Goal: Task Accomplishment & Management: Use online tool/utility

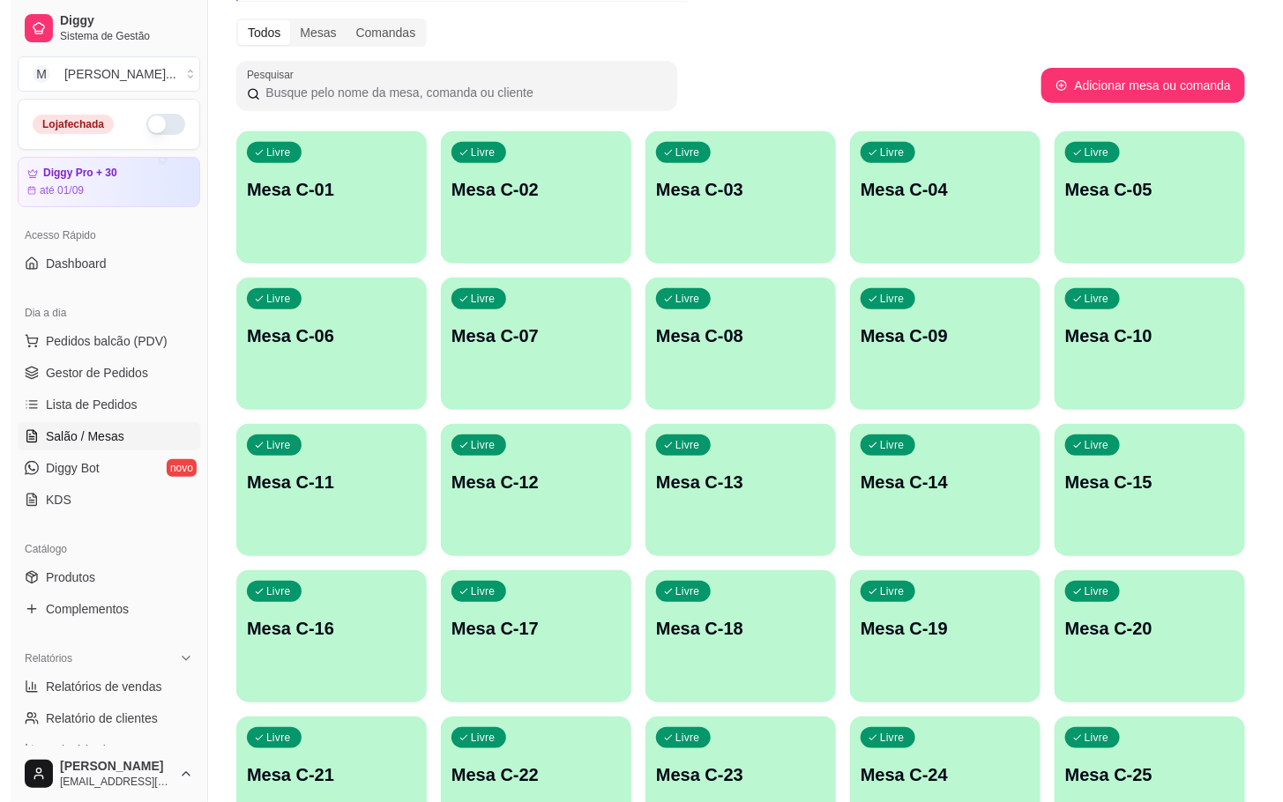
scroll to position [479, 0]
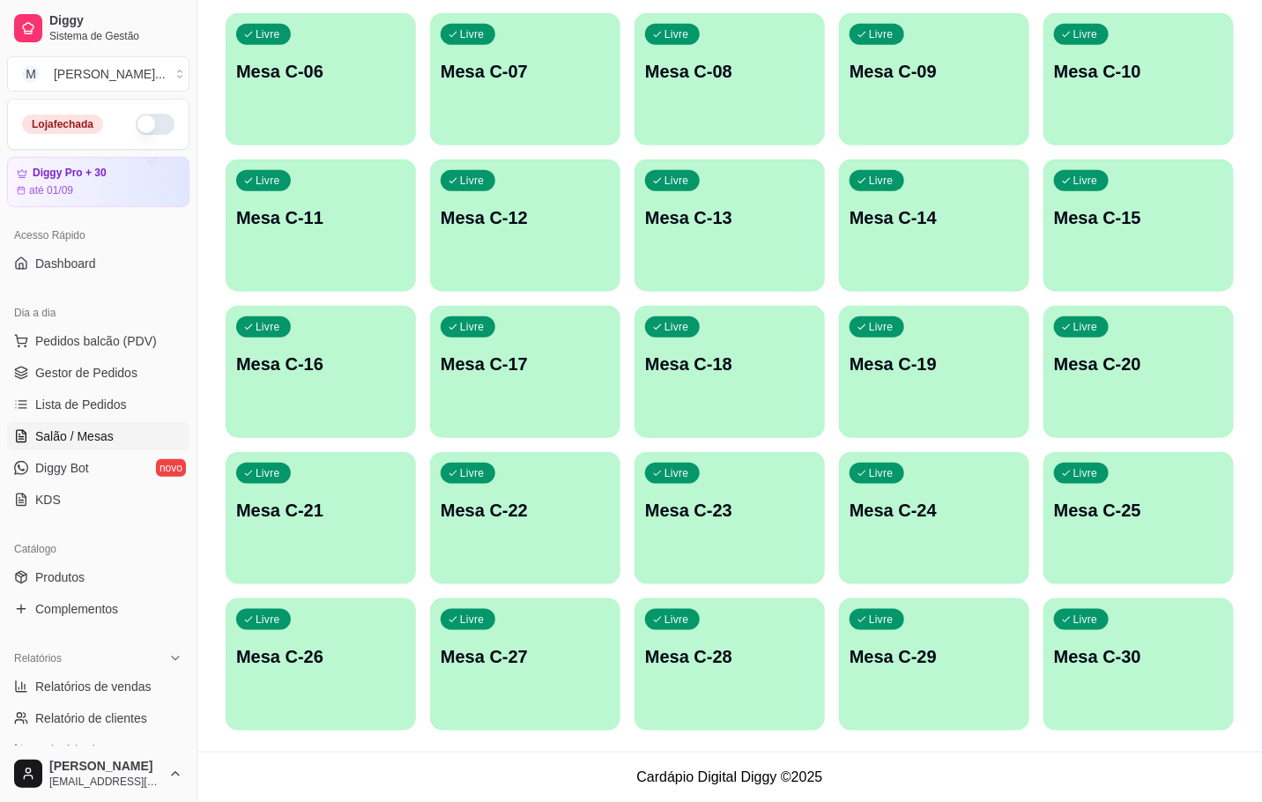
click at [614, 510] on div "Livre Mesa C-22" at bounding box center [525, 507] width 190 height 111
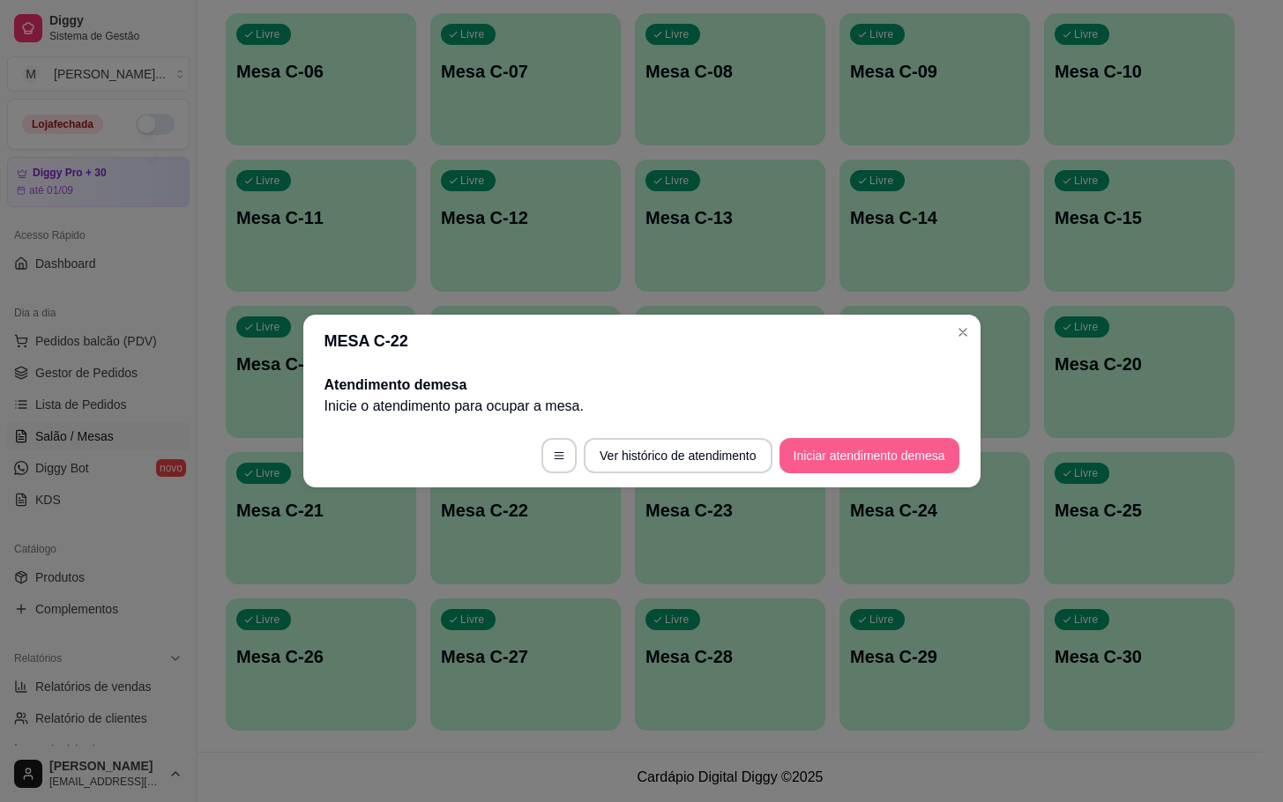
click at [815, 500] on div "MESA C-22 Atendimento de mesa Inicie o atendimento para ocupar a mesa . Ver his…" at bounding box center [641, 401] width 1283 height 802
click at [823, 485] on footer "Ver histórico de atendimento Iniciar atendimento de mesa" at bounding box center [641, 455] width 677 height 63
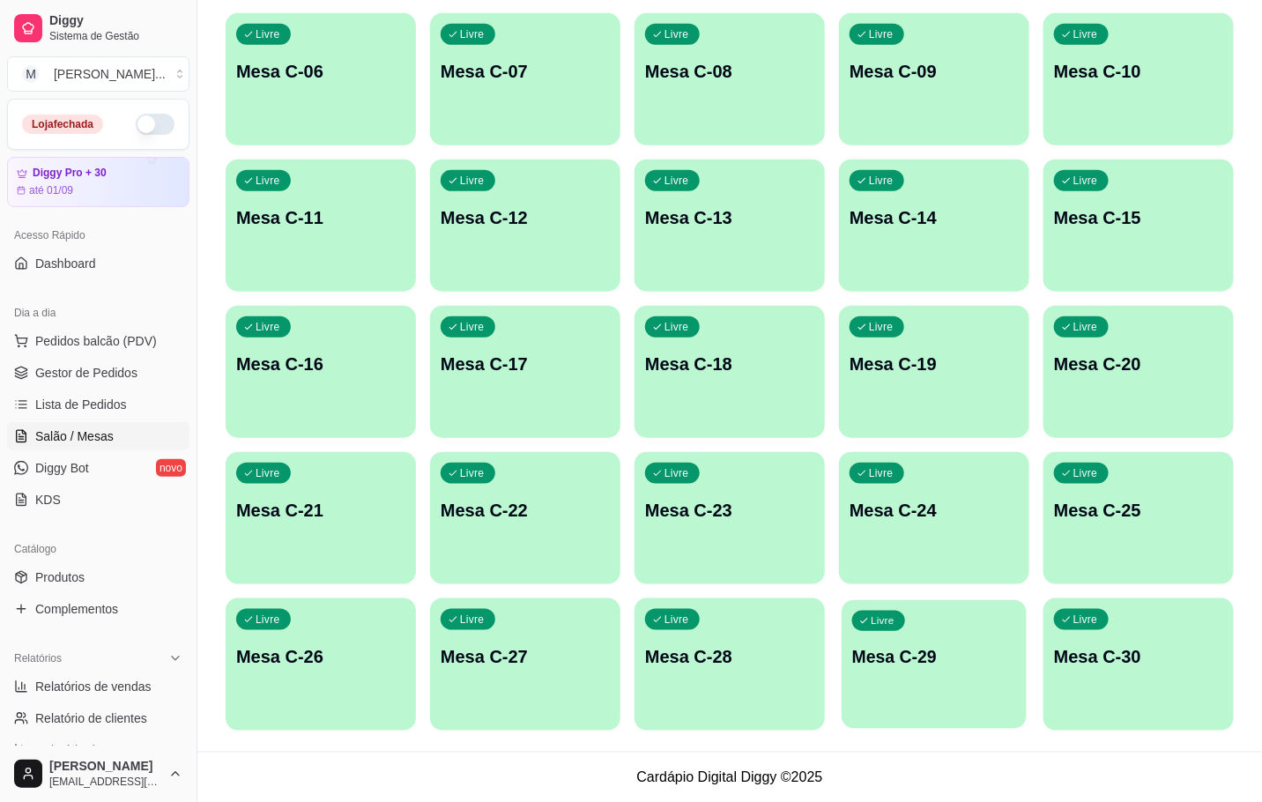
click at [912, 675] on div "Livre Mesa C-29" at bounding box center [934, 654] width 185 height 108
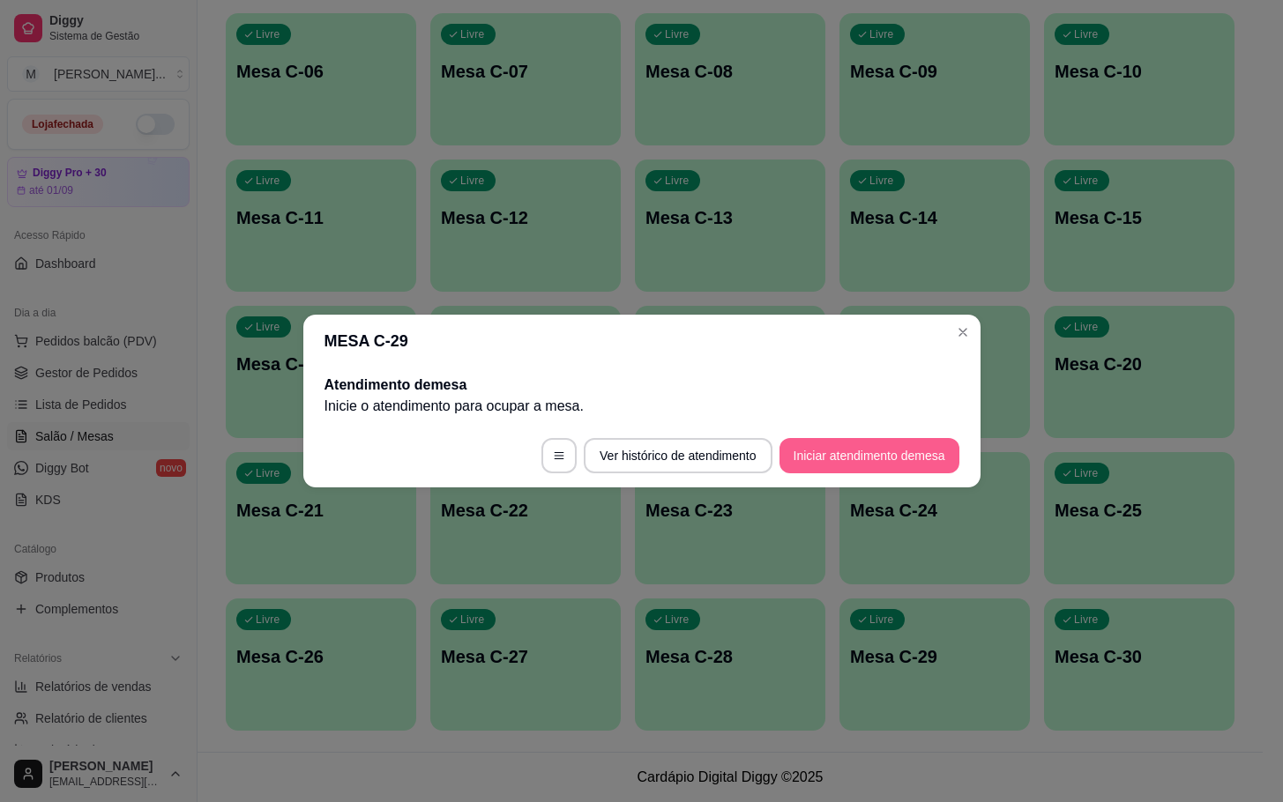
click at [846, 453] on button "Iniciar atendimento de mesa" at bounding box center [869, 455] width 180 height 35
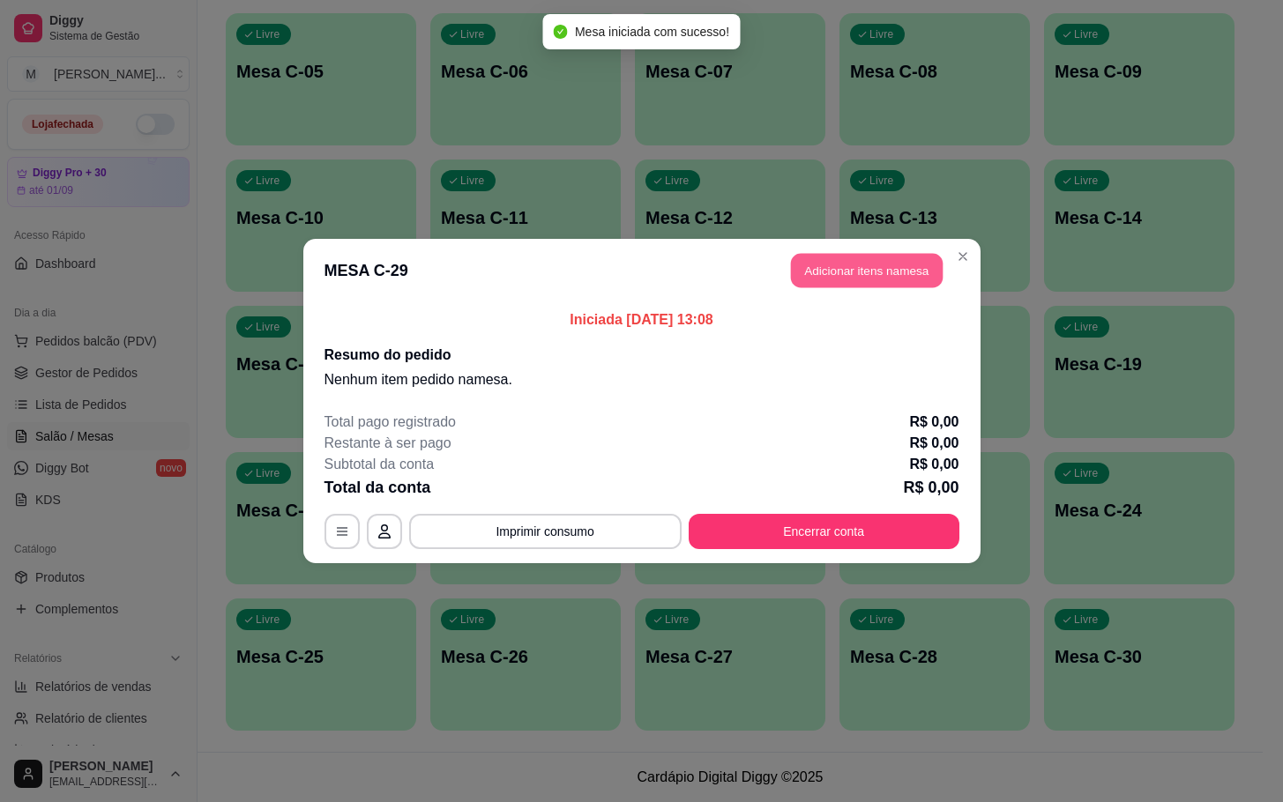
click at [854, 287] on button "Adicionar itens na mesa" at bounding box center [867, 271] width 152 height 34
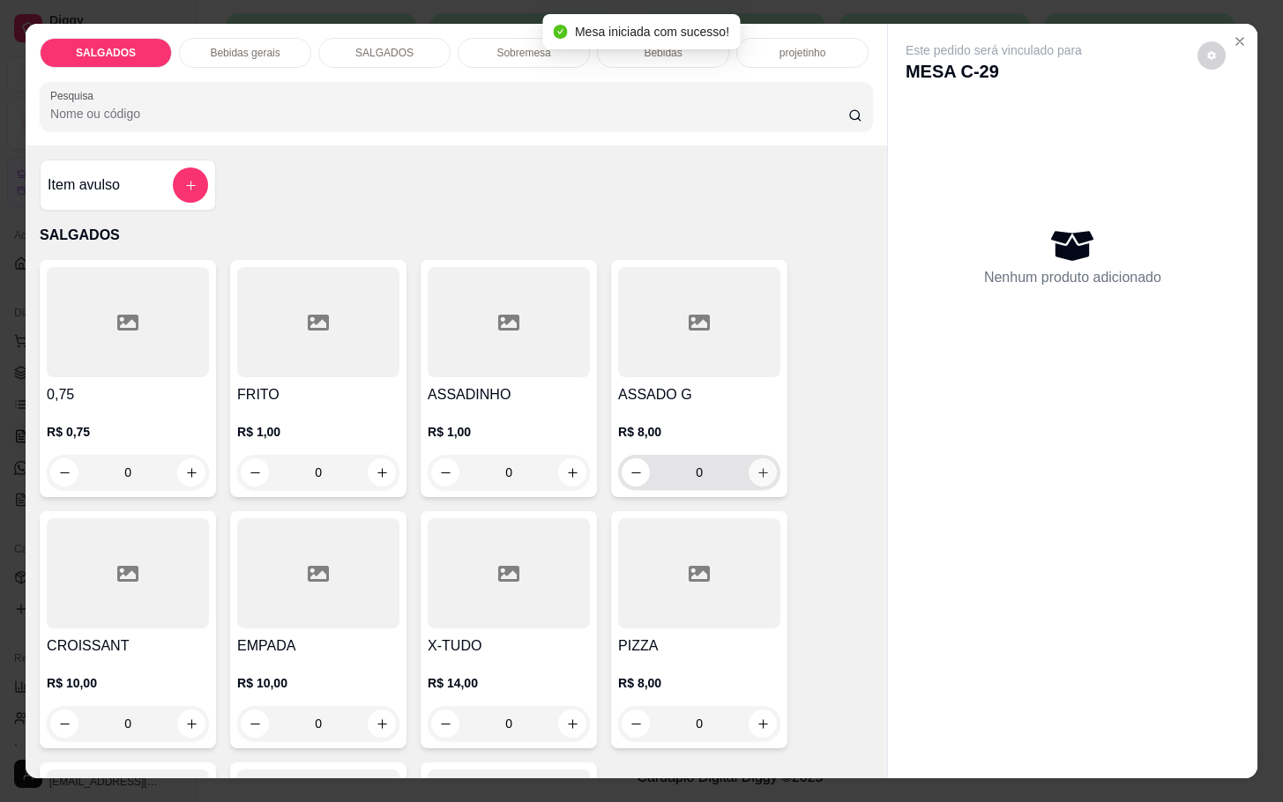
click at [763, 464] on button "increase-product-quantity" at bounding box center [762, 472] width 28 height 28
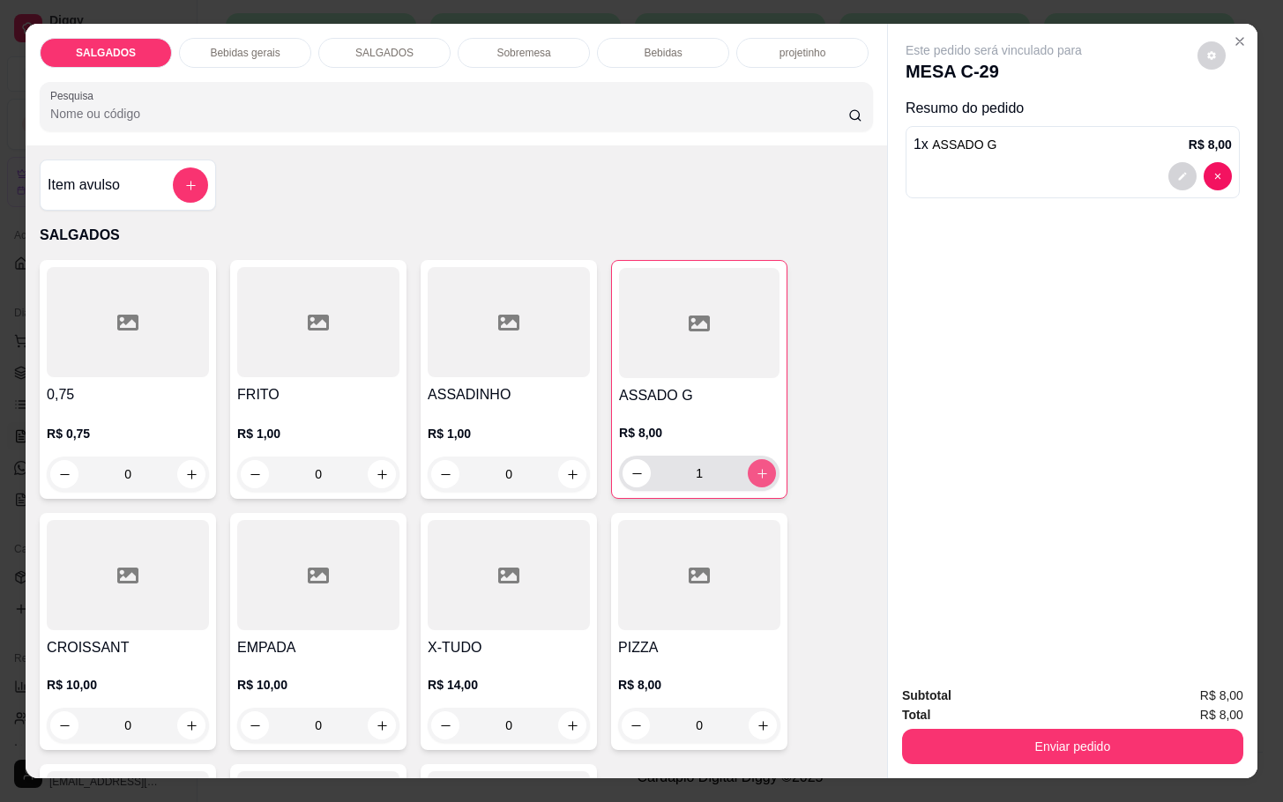
click at [763, 464] on button "increase-product-quantity" at bounding box center [762, 473] width 28 height 28
click at [763, 464] on button "increase-product-quantity" at bounding box center [761, 473] width 27 height 27
type input "4"
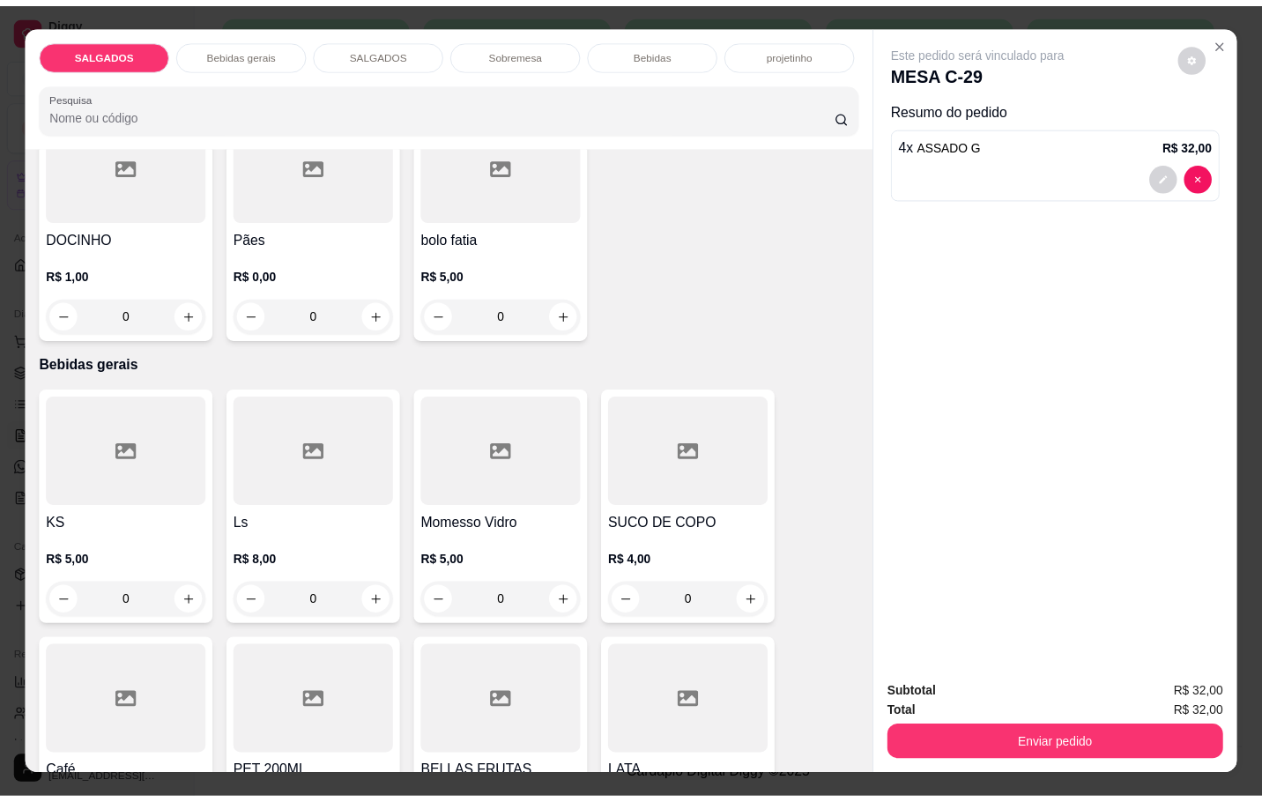
scroll to position [926, 0]
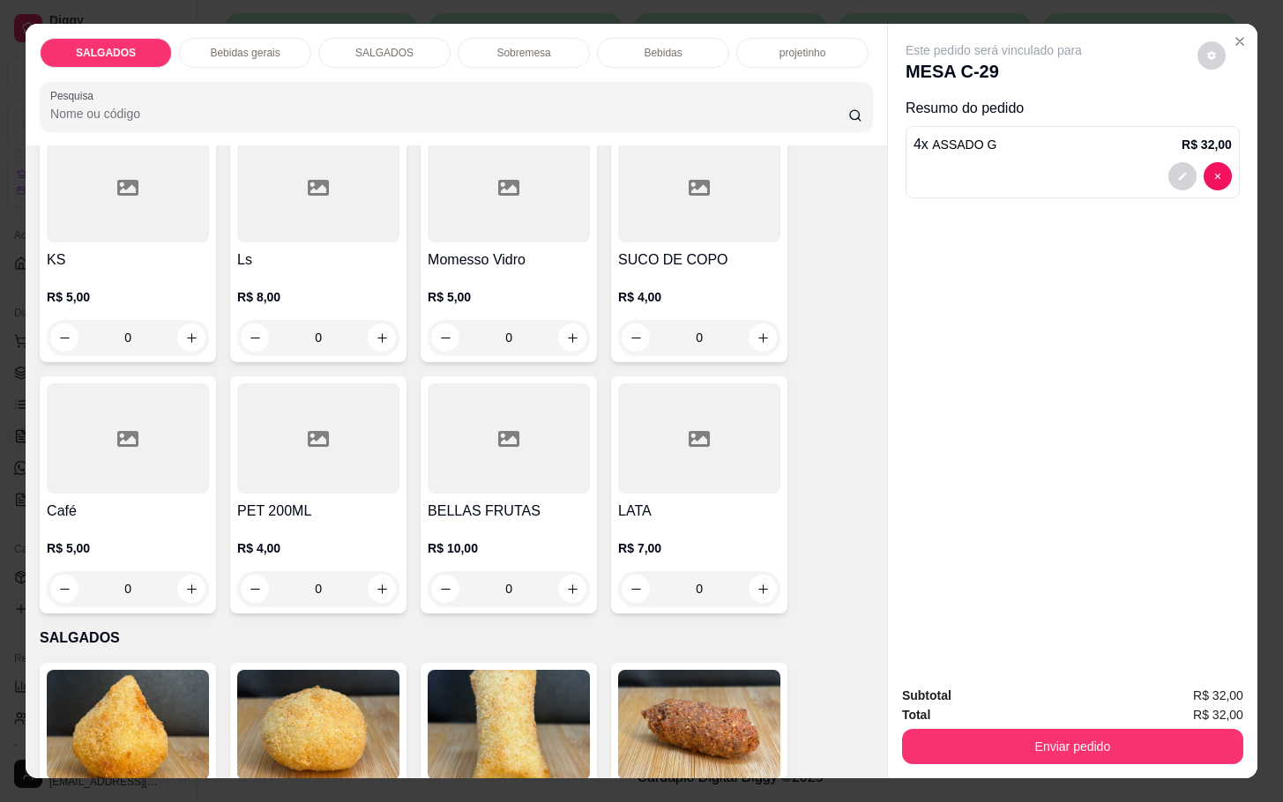
click at [407, 238] on div "KS R$ 5,00 0 Ls R$ 8,00 0 Momesso Vidro R$ 5,00 0 SUCO DE COPO R$ 4,00 0 Café R…" at bounding box center [456, 369] width 833 height 488
click at [432, 249] on h4 "Momesso Vidro" at bounding box center [509, 259] width 162 height 21
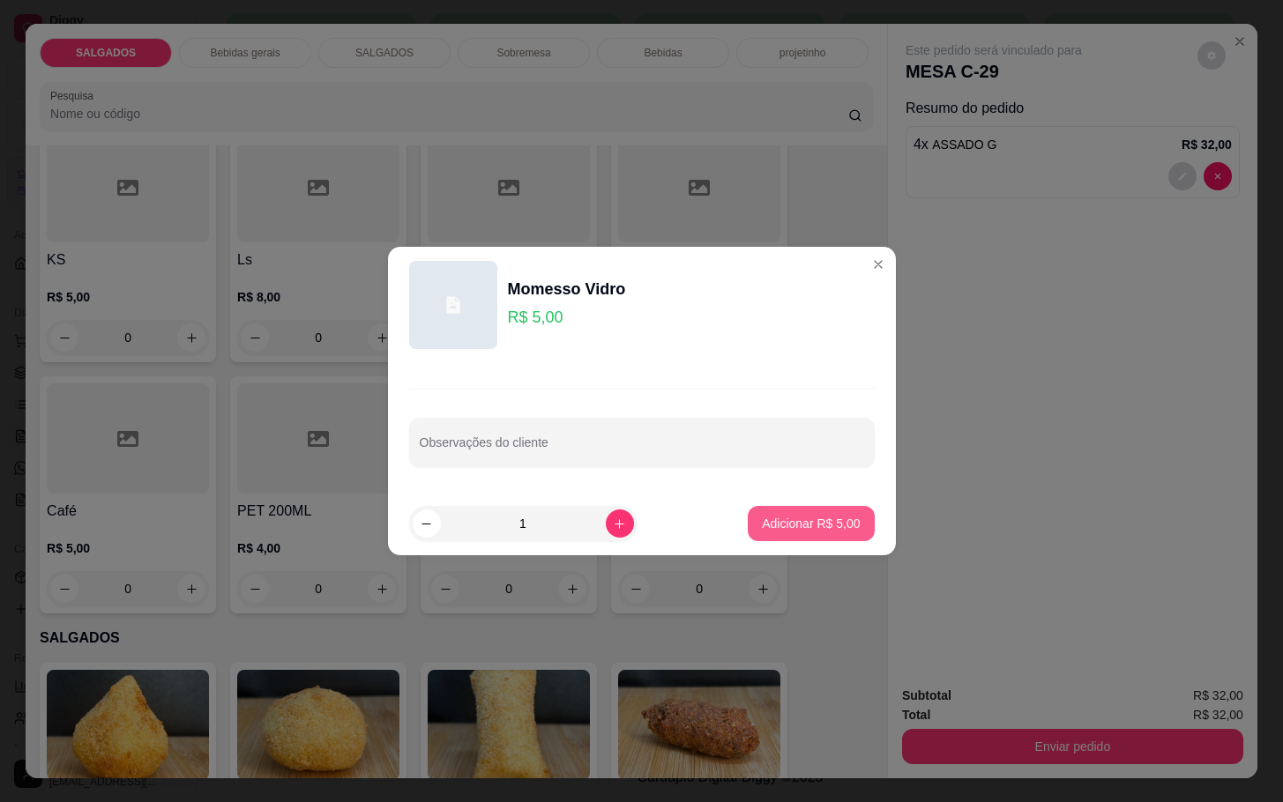
click at [844, 526] on button "Adicionar R$ 5,00" at bounding box center [811, 523] width 126 height 35
type input "1"
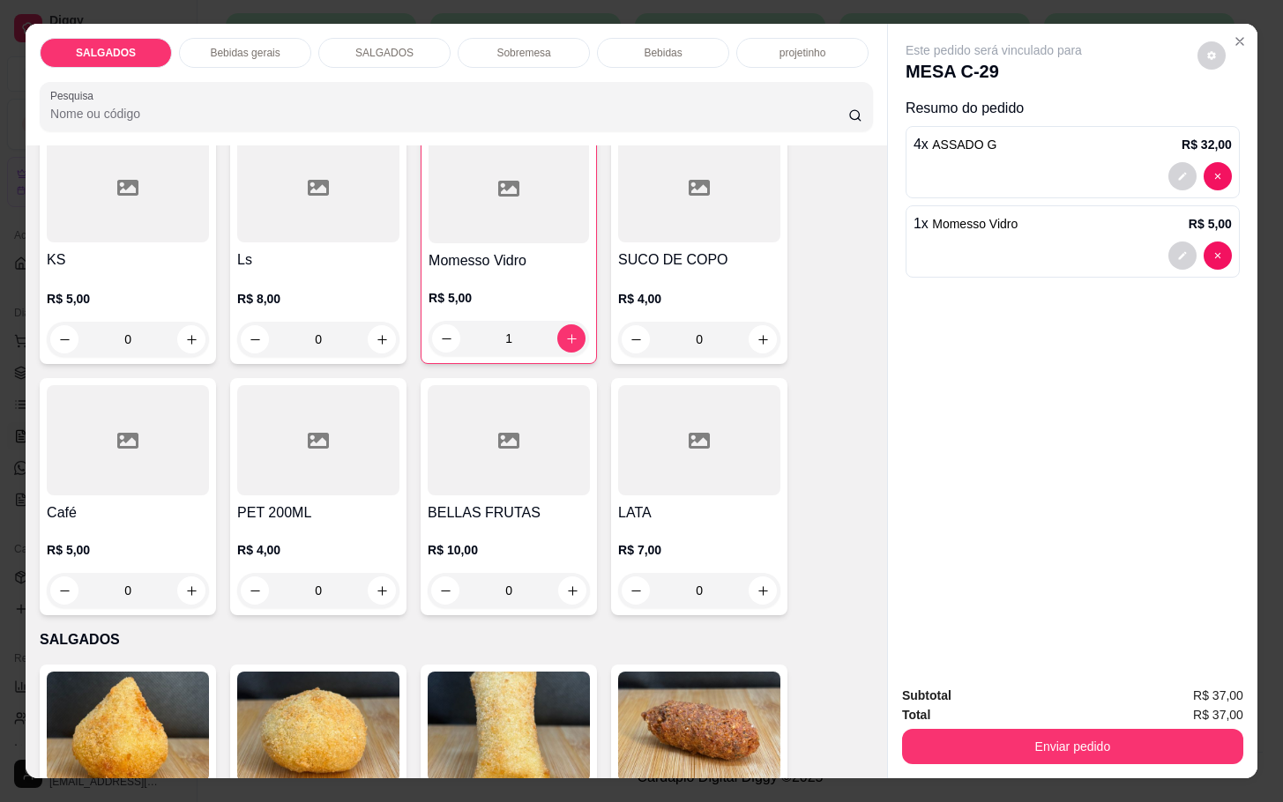
drag, startPoint x: 1032, startPoint y: 707, endPoint x: 1040, endPoint y: 714, distance: 10.6
click at [1035, 709] on div "Total R$ 37,00" at bounding box center [1072, 714] width 341 height 19
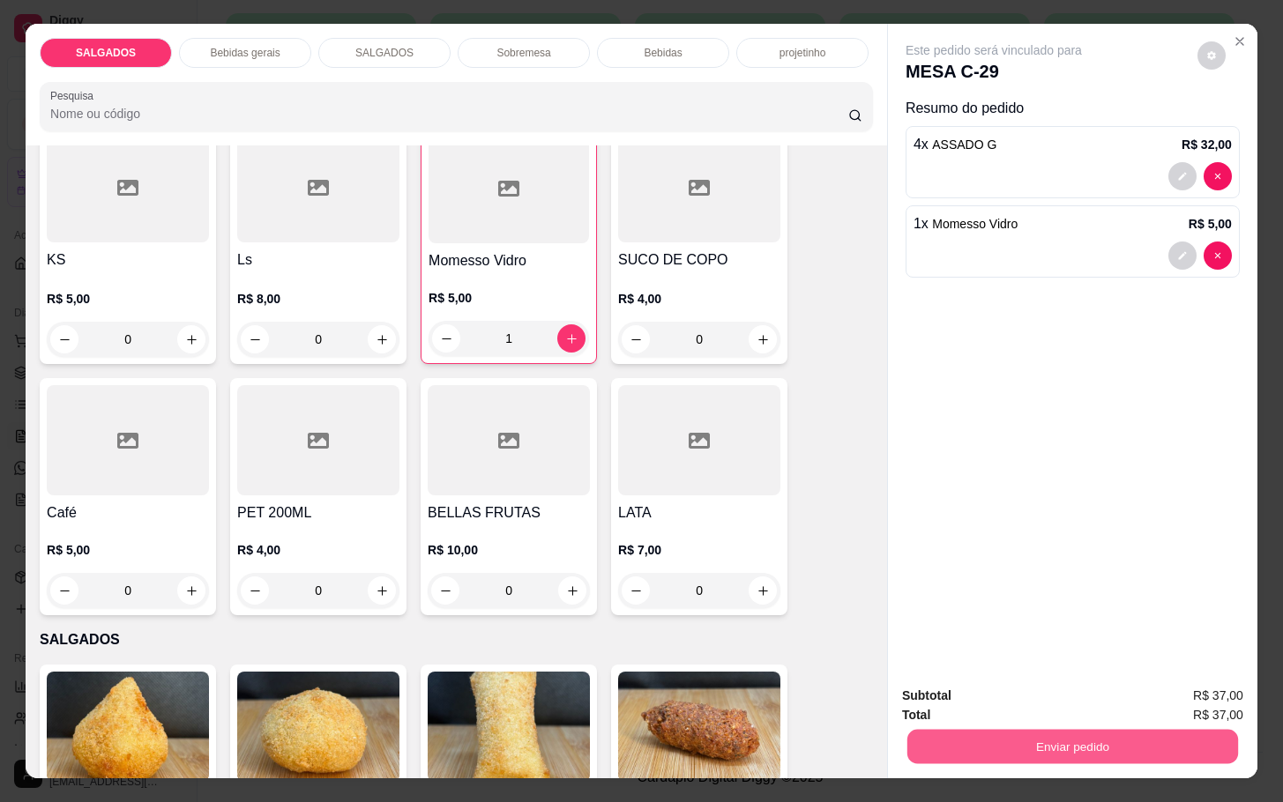
click at [1048, 736] on button "Enviar pedido" at bounding box center [1072, 746] width 331 height 34
click at [1045, 686] on button "Não registrar e enviar pedido" at bounding box center [1011, 693] width 178 height 33
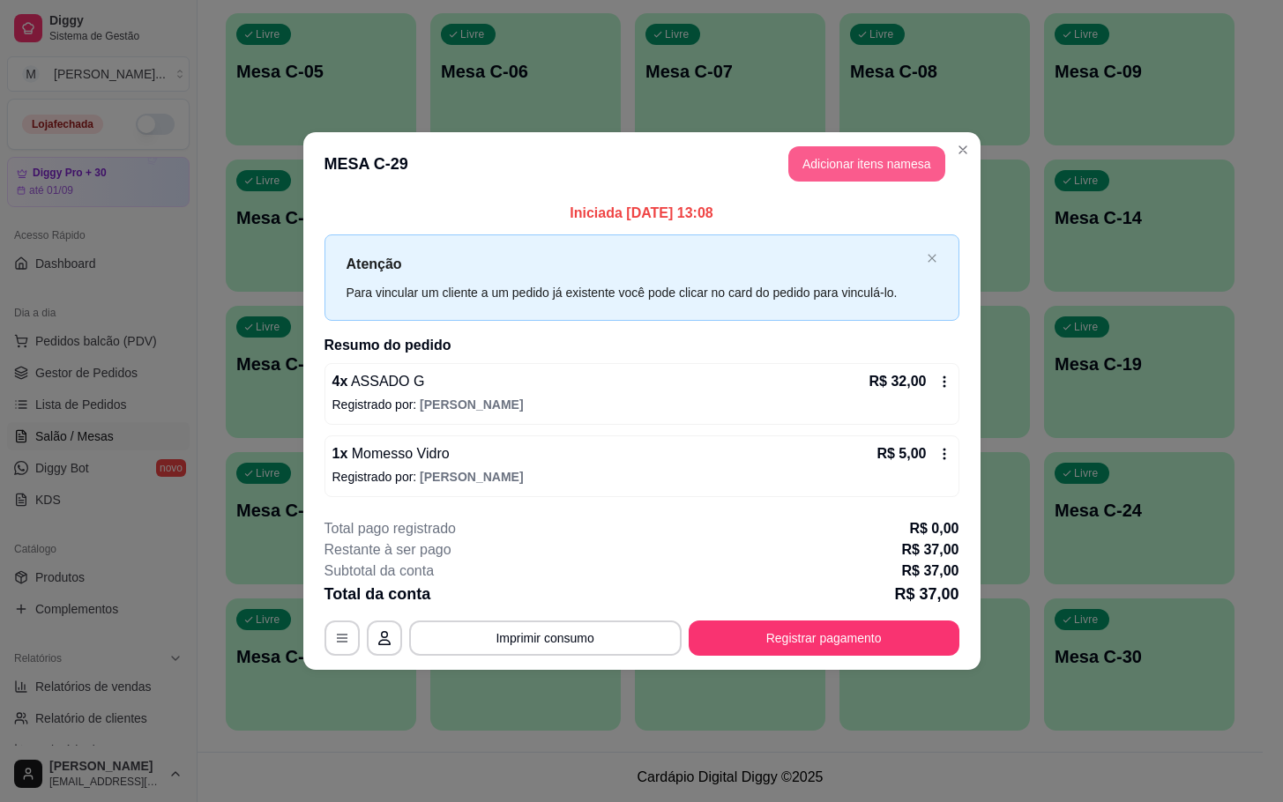
click at [845, 164] on button "Adicionar itens na mesa" at bounding box center [866, 163] width 157 height 35
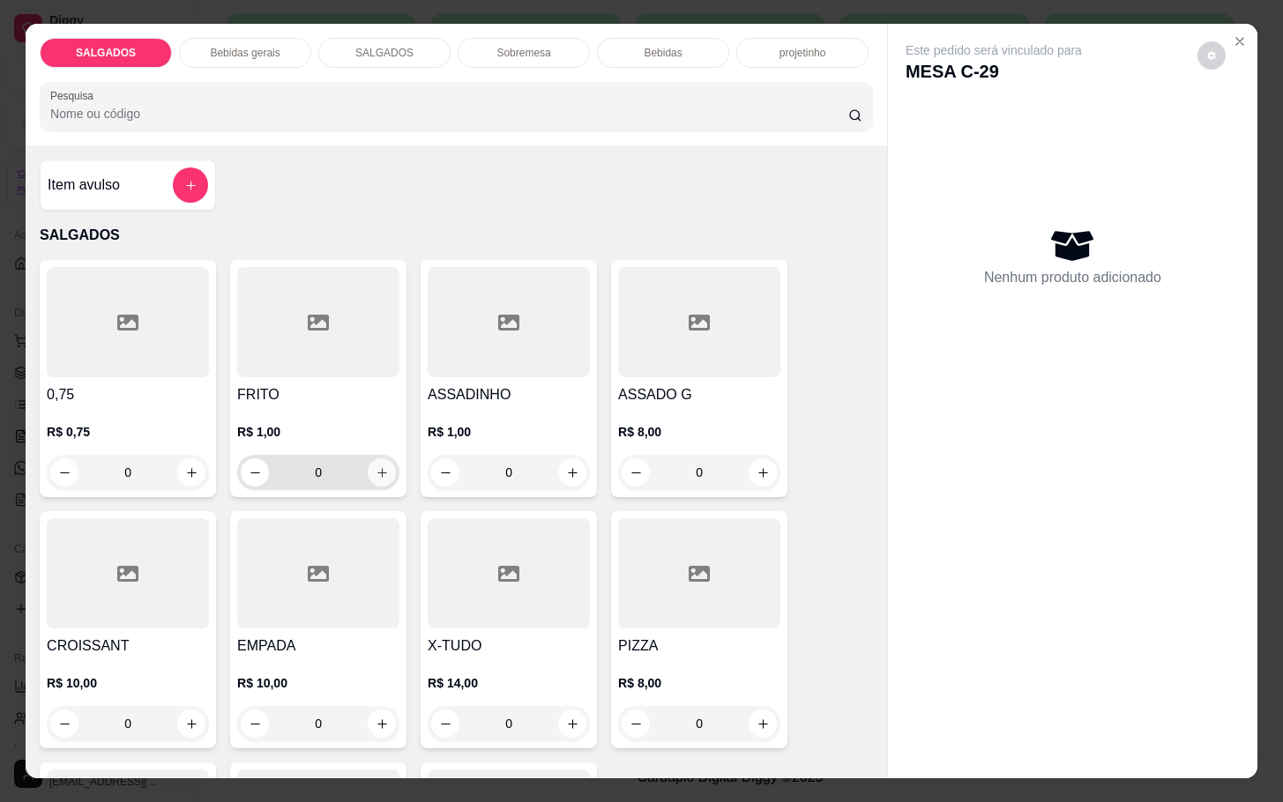
click at [376, 466] on icon "increase-product-quantity" at bounding box center [382, 472] width 13 height 13
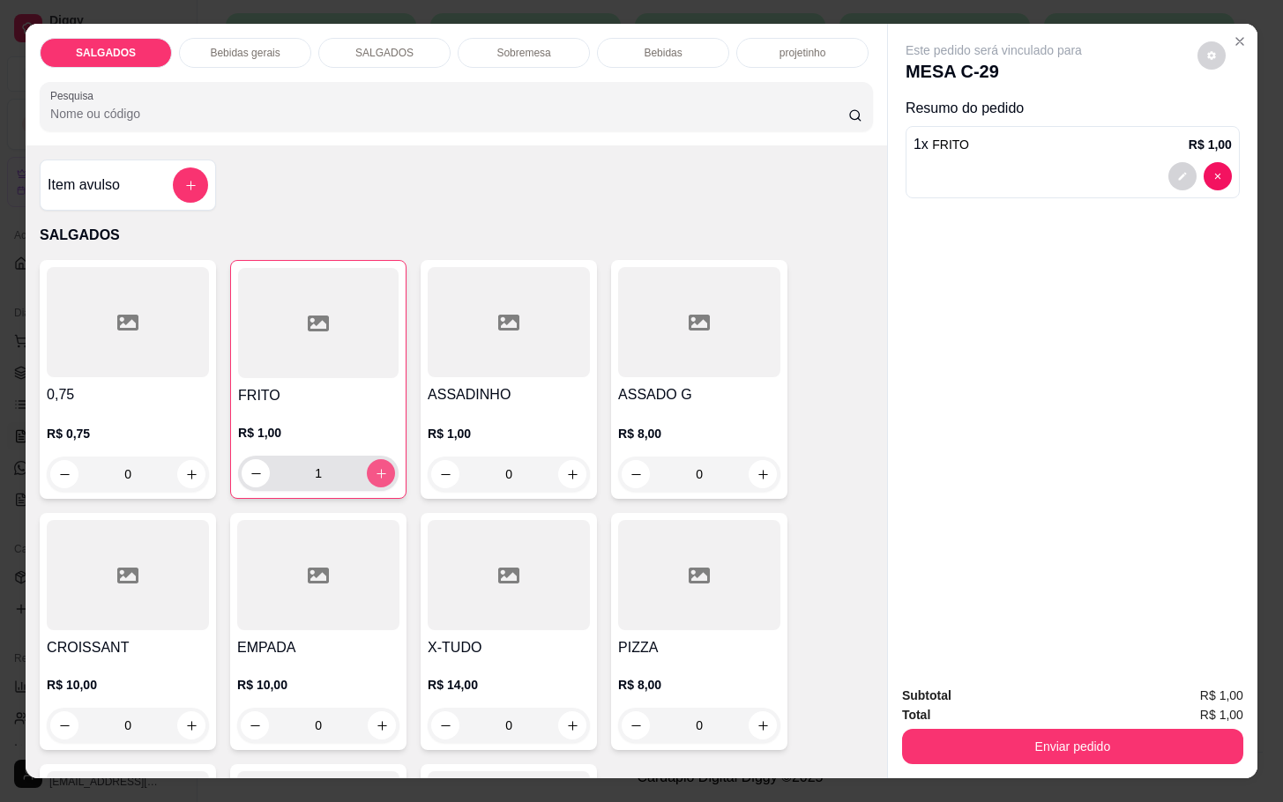
click at [368, 459] on button "increase-product-quantity" at bounding box center [381, 473] width 28 height 28
type input "2"
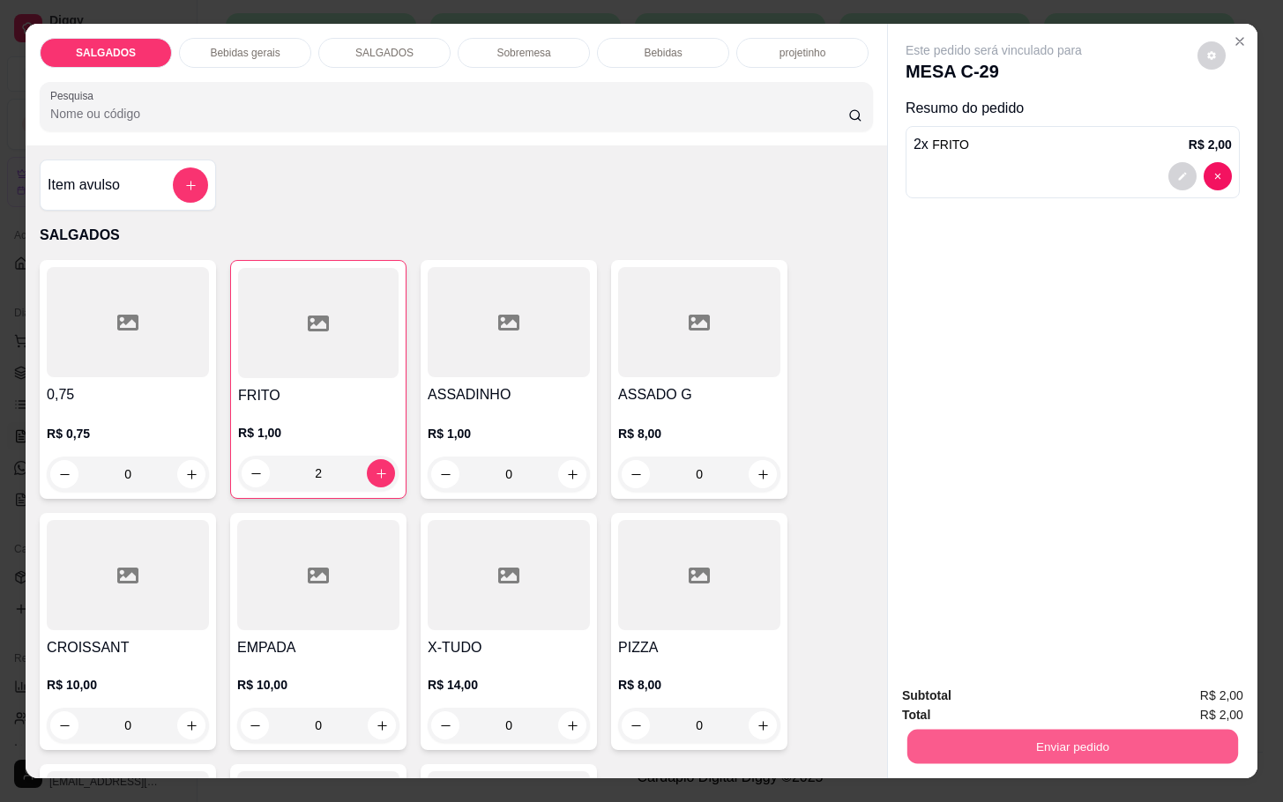
click at [1055, 738] on button "Enviar pedido" at bounding box center [1072, 746] width 331 height 34
click at [1018, 685] on button "Não registrar e enviar pedido" at bounding box center [1011, 693] width 178 height 33
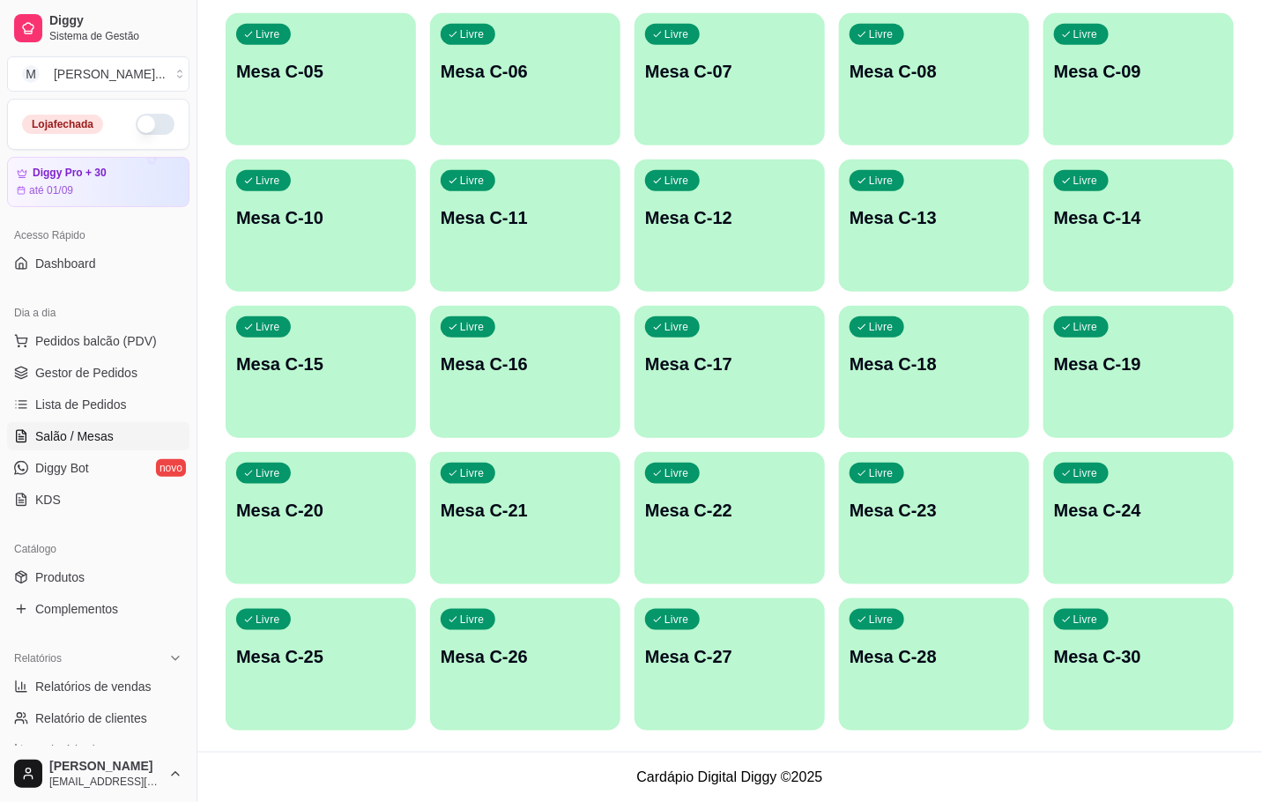
scroll to position [82, 0]
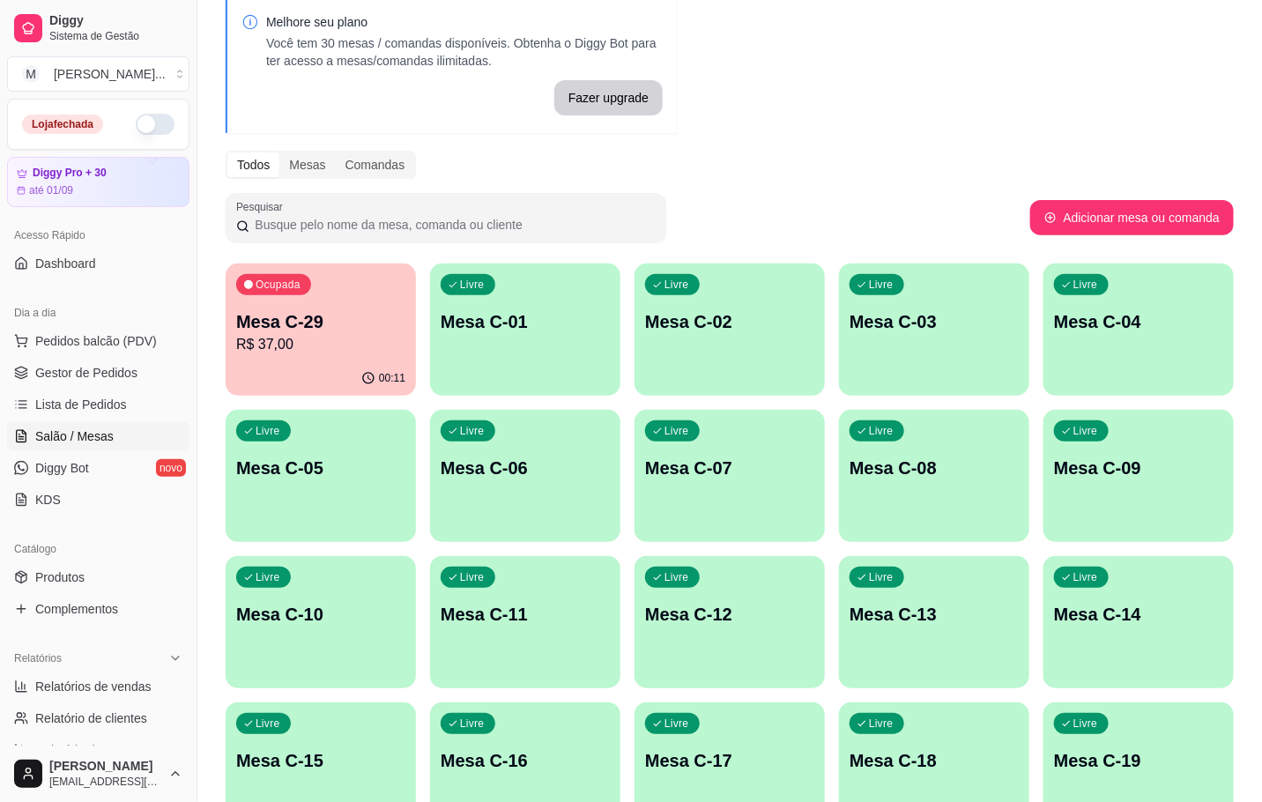
click at [381, 345] on p "R$ 37,00" at bounding box center [320, 344] width 169 height 21
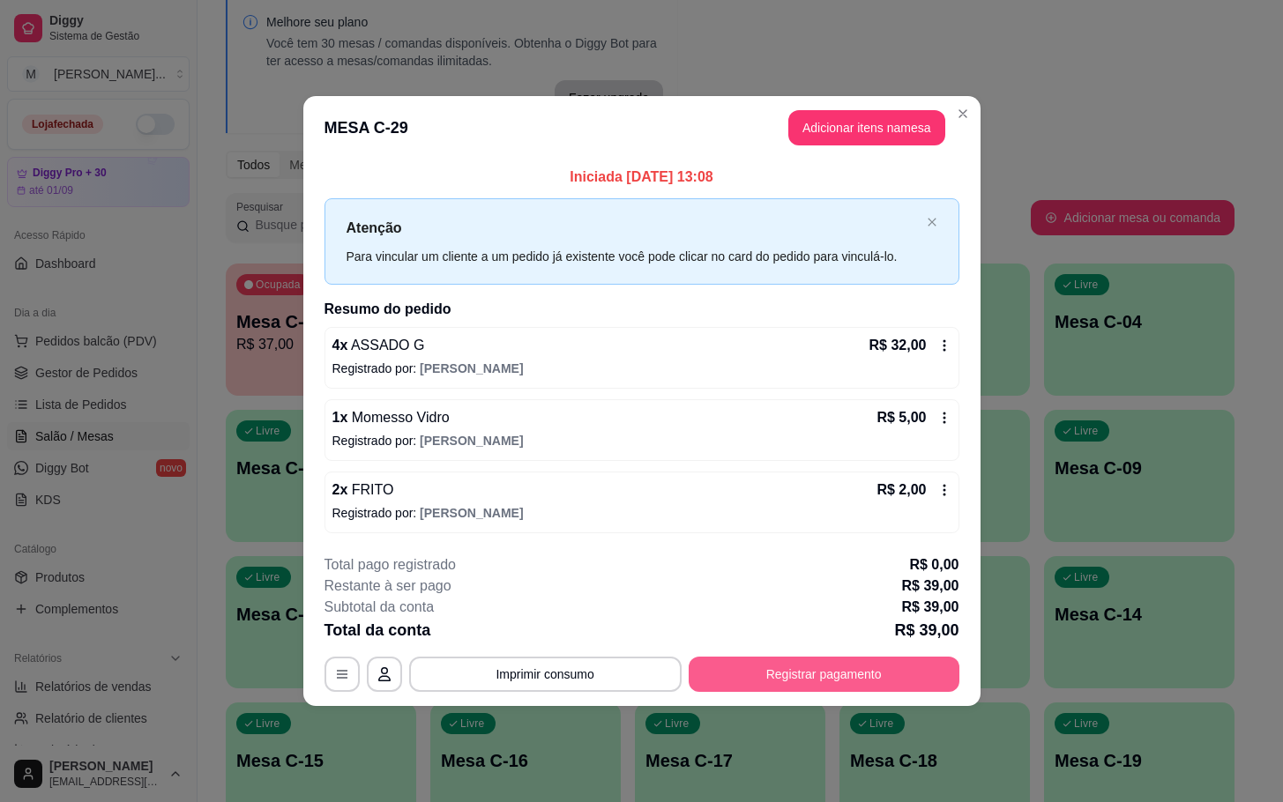
click at [793, 670] on button "Registrar pagamento" at bounding box center [824, 674] width 271 height 35
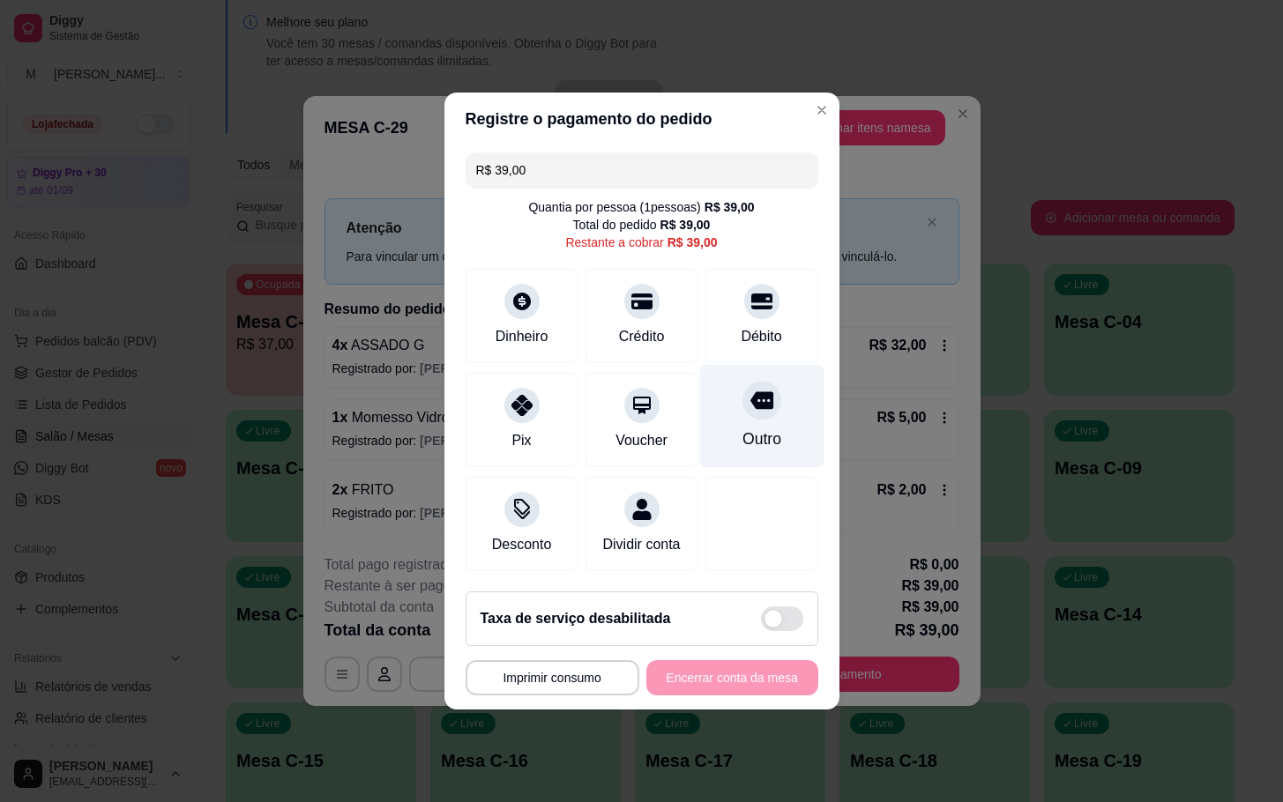
click at [741, 436] on div "Outro" at bounding box center [760, 439] width 39 height 23
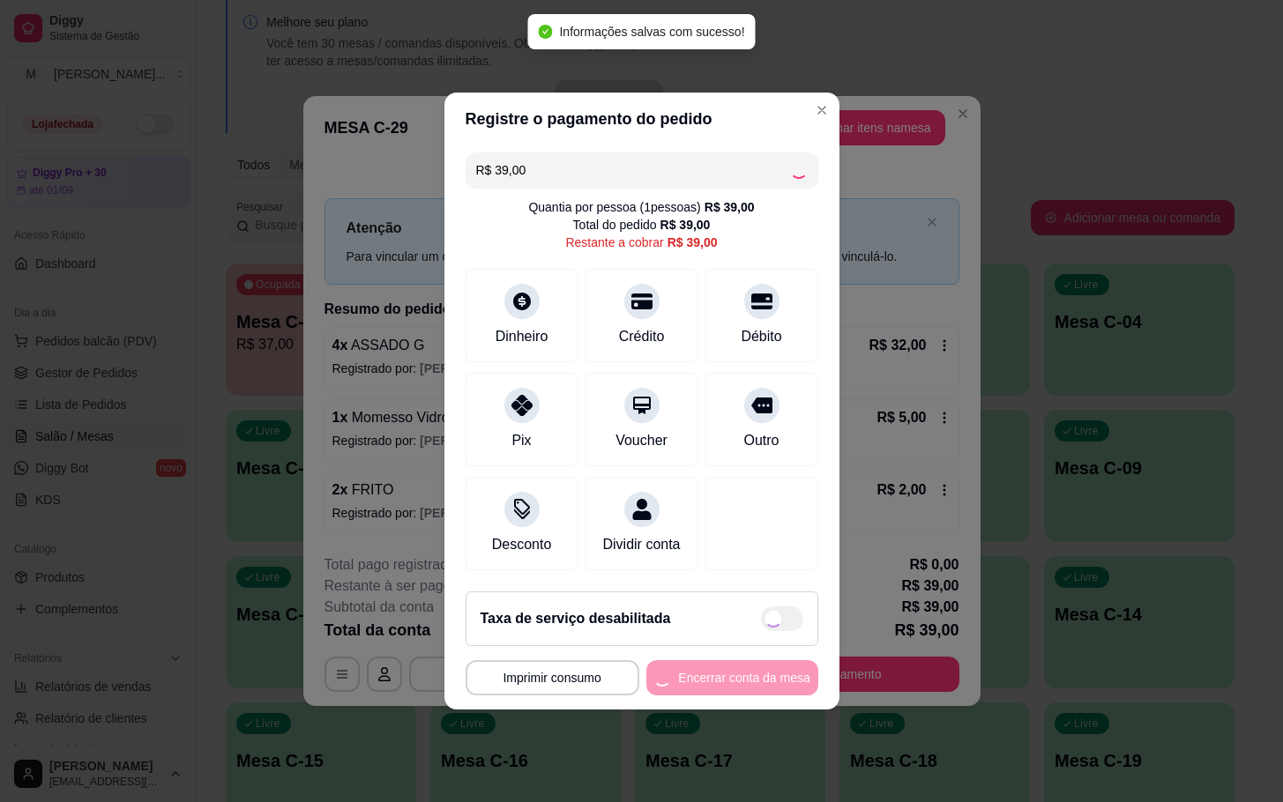
type input "R$ 0,00"
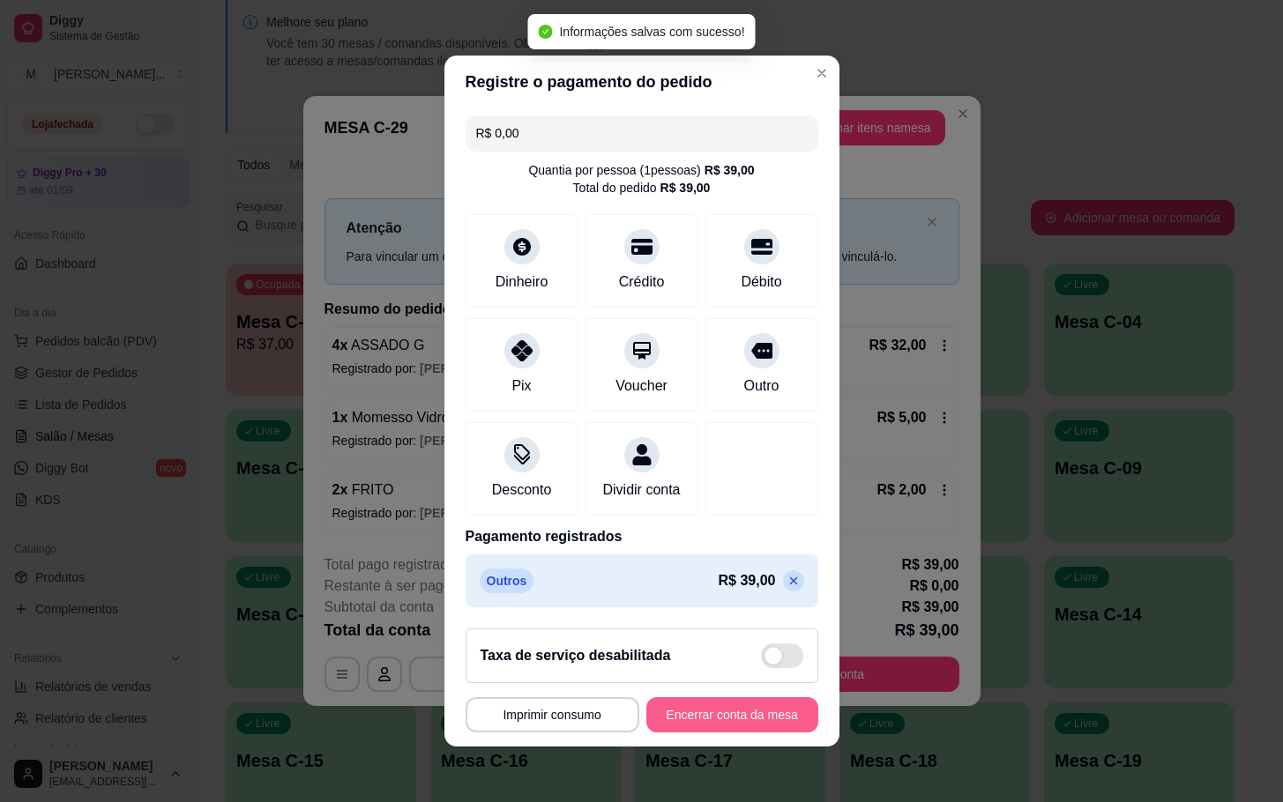
click at [756, 715] on button "Encerrar conta da mesa" at bounding box center [732, 714] width 172 height 35
